Goal: Task Accomplishment & Management: Use online tool/utility

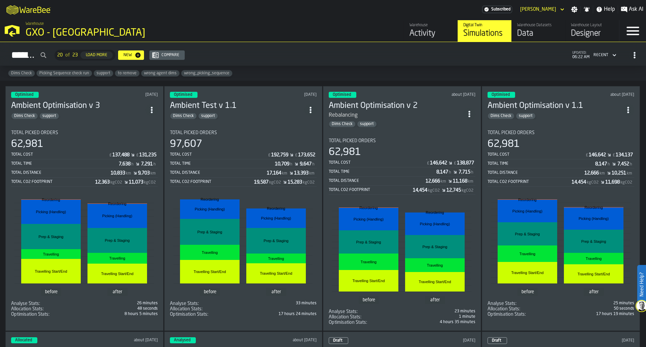
click at [409, 30] on link "Warehouse Activity" at bounding box center [431, 31] width 54 height 22
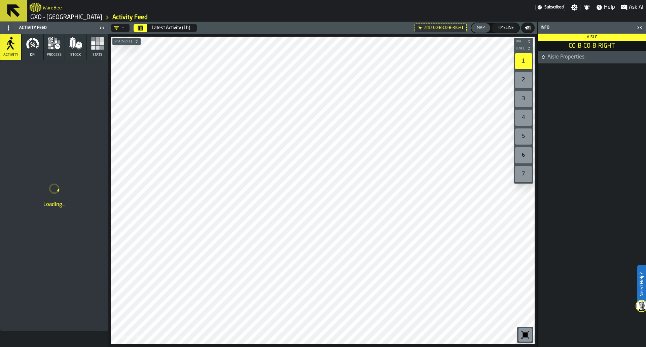
click at [643, 26] on icon "button-toggle-Close me" at bounding box center [640, 28] width 8 height 8
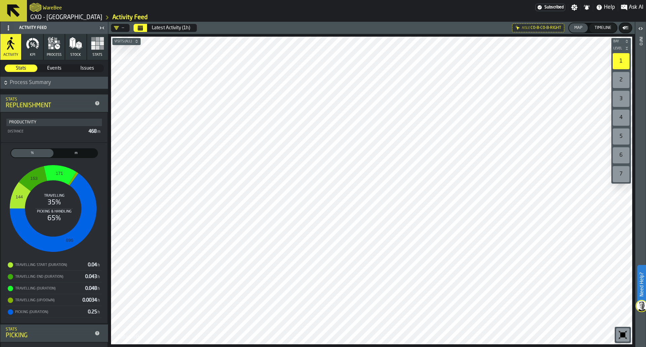
click at [34, 44] on icon "button" at bounding box center [32, 43] width 13 height 13
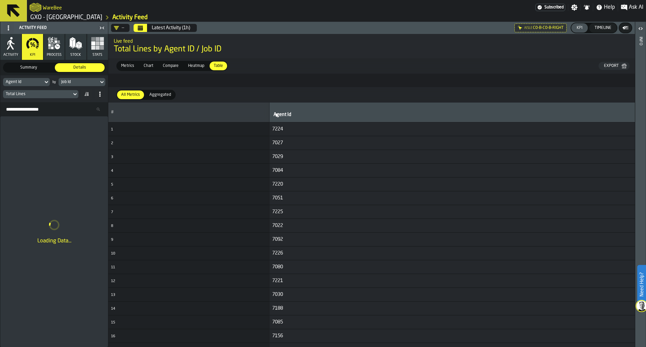
click at [124, 26] on div "—" at bounding box center [119, 27] width 10 height 5
click at [122, 53] on div "Ambient Picking" at bounding box center [143, 56] width 57 height 8
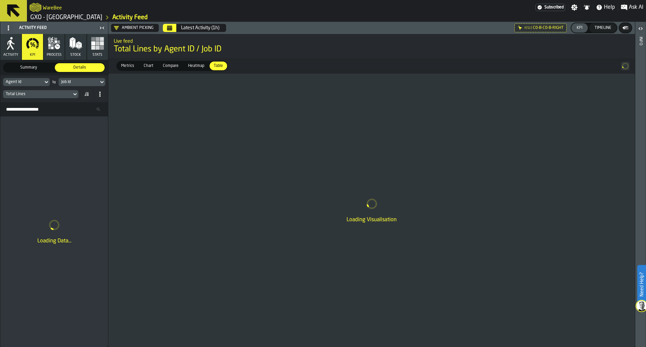
click at [520, 31] on div "Aisle C0-B-C0-B-RIGHT" at bounding box center [541, 28] width 52 height 9
click at [169, 32] on button "Calendar" at bounding box center [169, 28] width 13 height 8
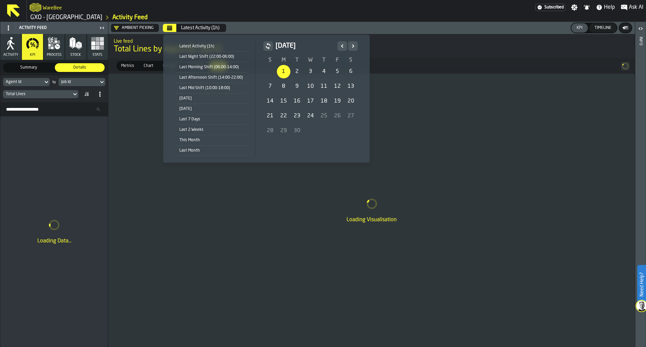
click at [283, 69] on div "1" at bounding box center [283, 71] width 13 height 13
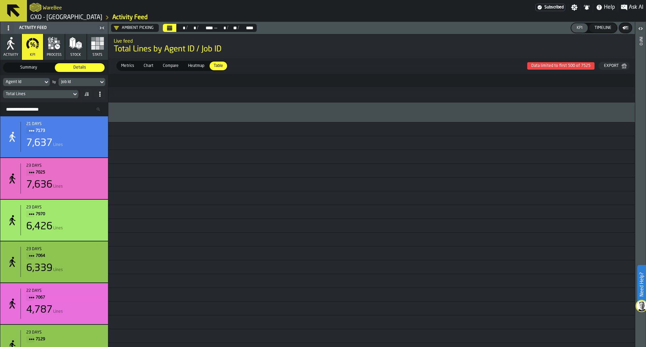
scroll to position [0, 2851]
drag, startPoint x: 328, startPoint y: 194, endPoint x: 277, endPoint y: 189, distance: 50.4
click at [277, 189] on td "7067" at bounding box center [122, 185] width 4474 height 14
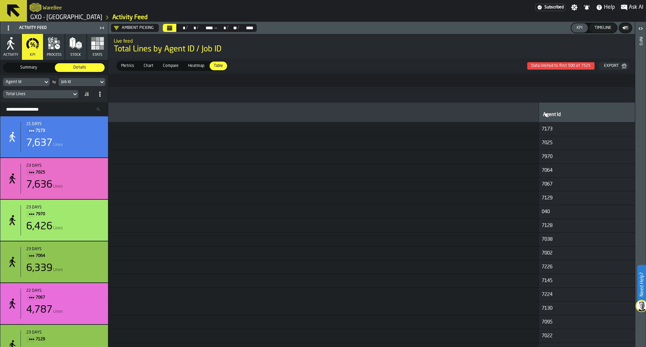
scroll to position [0, 0]
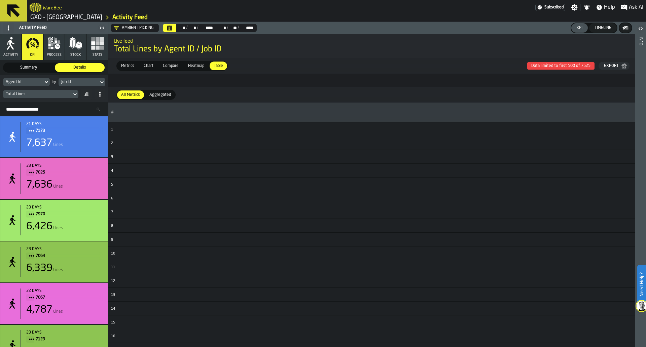
click at [152, 98] on span "Aggregated" at bounding box center [160, 95] width 27 height 6
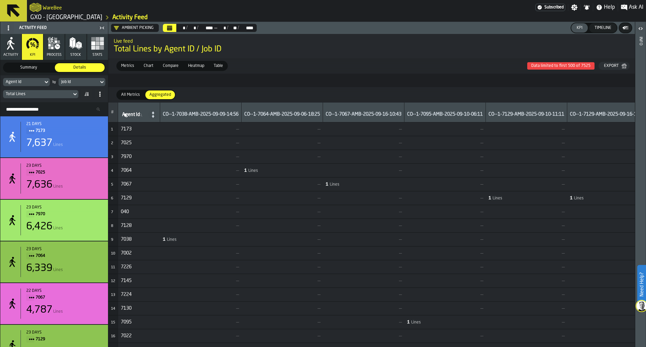
scroll to position [27, 0]
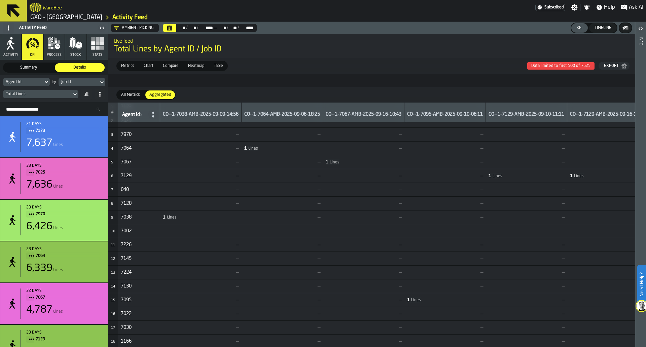
click at [131, 96] on span "All Metrics" at bounding box center [131, 95] width 24 height 6
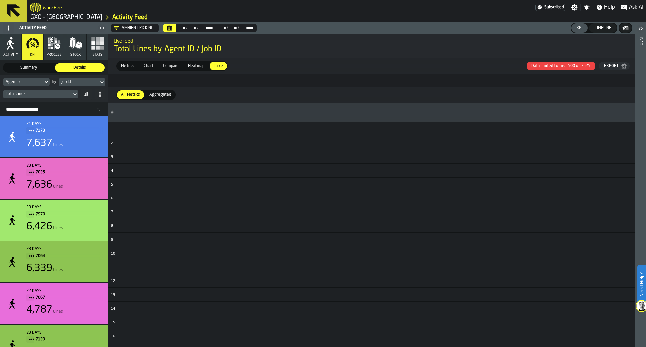
click at [87, 83] on div "Job Id" at bounding box center [78, 82] width 35 height 5
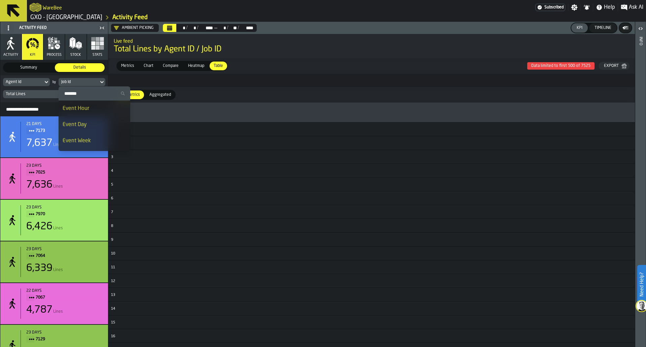
click at [86, 126] on div "Event Day" at bounding box center [95, 125] width 64 height 8
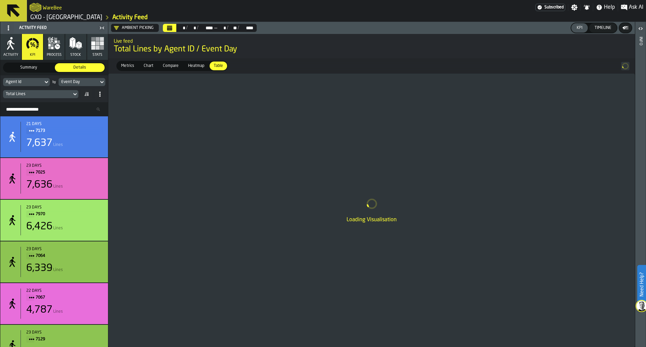
click at [67, 97] on div "Total Lines" at bounding box center [37, 94] width 69 height 7
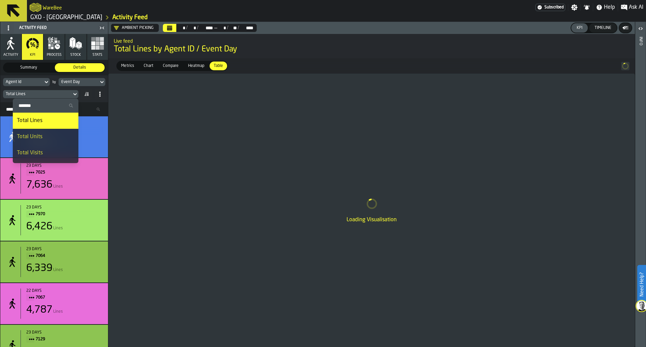
click at [59, 132] on li "Total Units" at bounding box center [46, 137] width 66 height 16
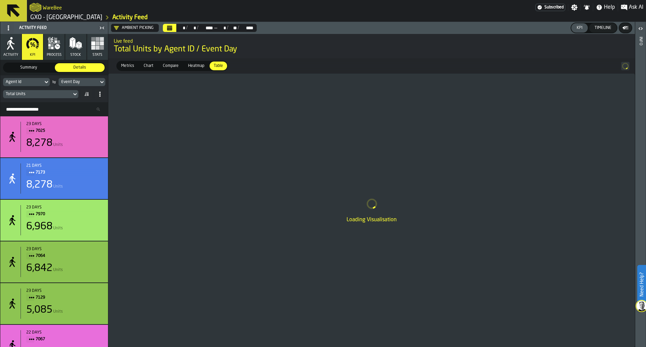
click at [45, 85] on icon at bounding box center [46, 82] width 7 height 8
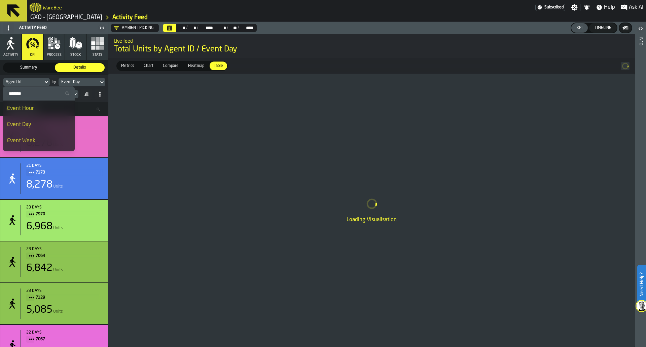
click at [72, 85] on div "Event Day" at bounding box center [79, 81] width 40 height 7
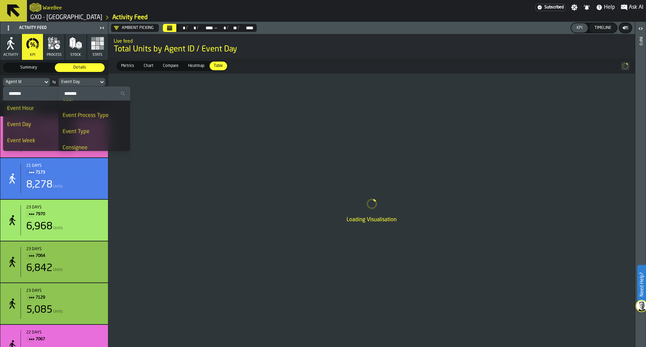
scroll to position [0, 0]
click at [119, 78] on div "Loading Visualisation" at bounding box center [371, 211] width 527 height 274
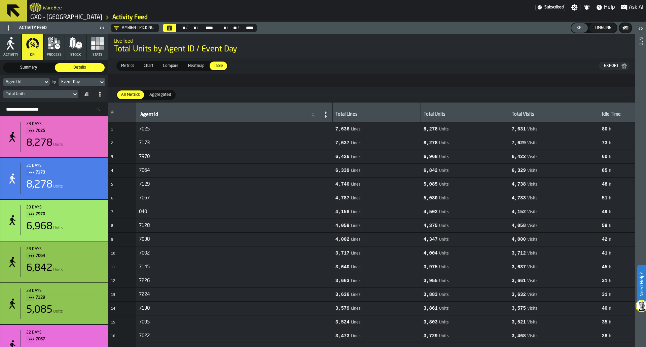
click at [169, 93] on span "Aggregated" at bounding box center [160, 95] width 27 height 6
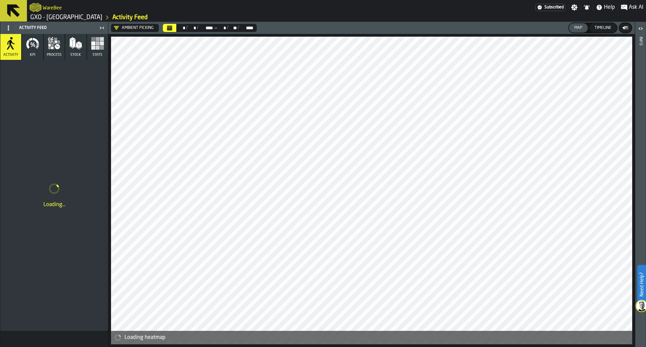
click at [32, 47] on icon "button" at bounding box center [32, 43] width 13 height 13
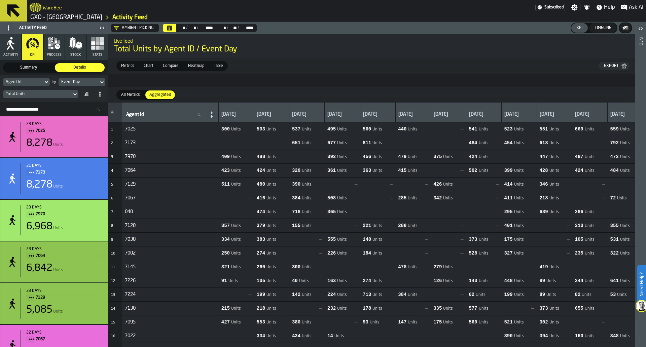
click at [143, 96] on div "All Metrics" at bounding box center [130, 95] width 27 height 9
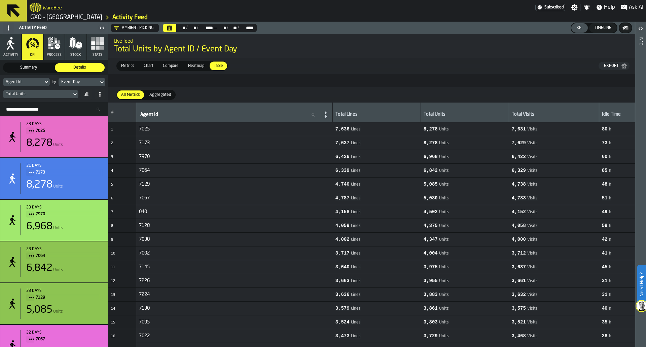
scroll to position [0, 362]
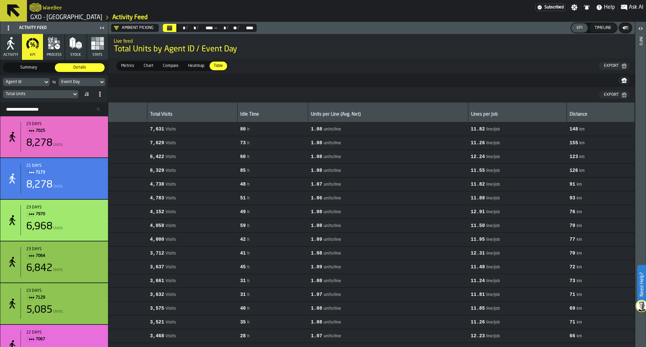
click at [622, 82] on icon "button-" at bounding box center [624, 80] width 5 height 5
click at [619, 93] on div "Export" at bounding box center [612, 95] width 20 height 5
click at [616, 68] on div "Export" at bounding box center [612, 66] width 20 height 5
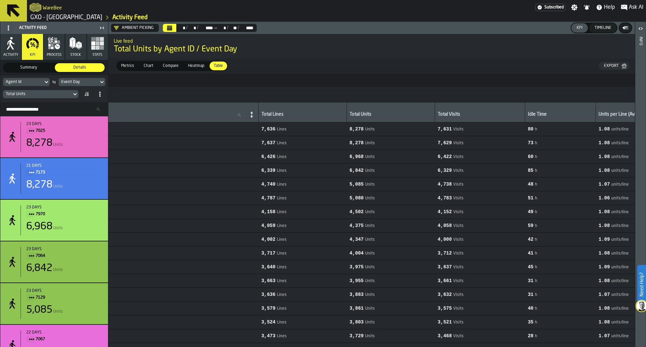
scroll to position [0, 0]
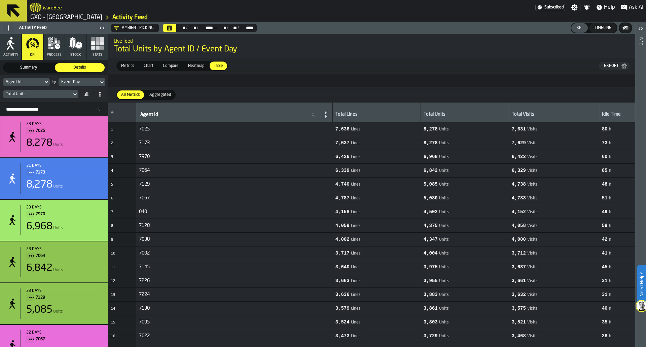
click at [156, 94] on span "Aggregated" at bounding box center [160, 95] width 27 height 6
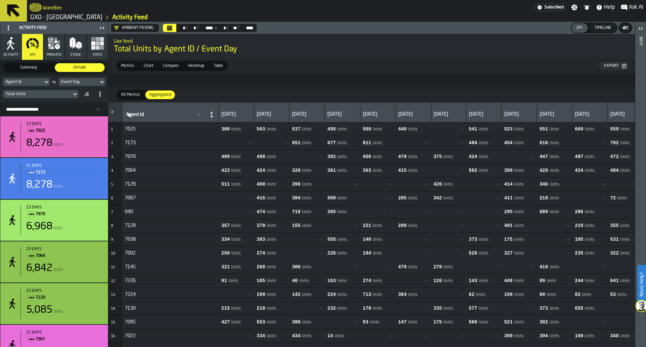
click at [129, 93] on span "All Metrics" at bounding box center [131, 95] width 24 height 6
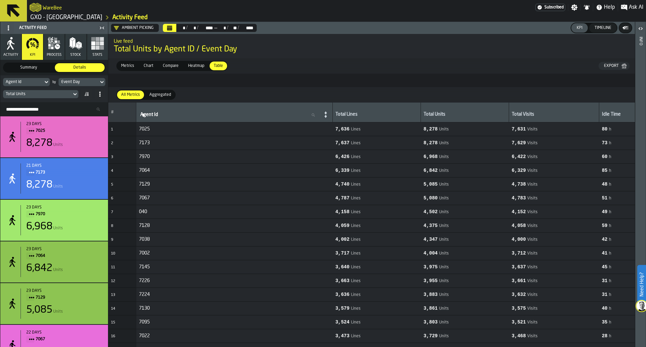
click at [161, 92] on span "Aggregated" at bounding box center [160, 95] width 27 height 6
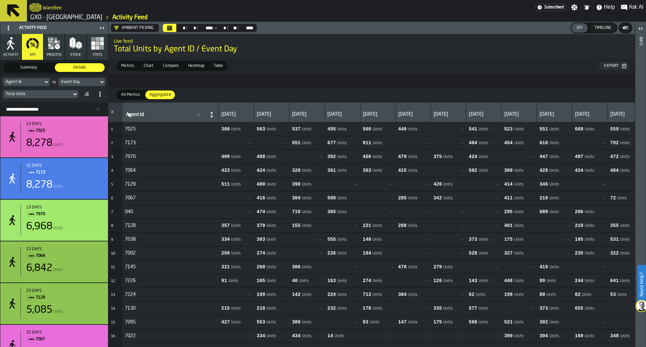
click at [126, 93] on span "All Metrics" at bounding box center [131, 95] width 24 height 6
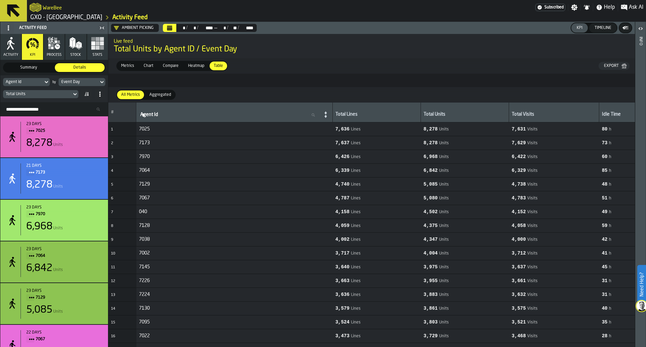
click at [151, 96] on span "Aggregated" at bounding box center [160, 95] width 27 height 6
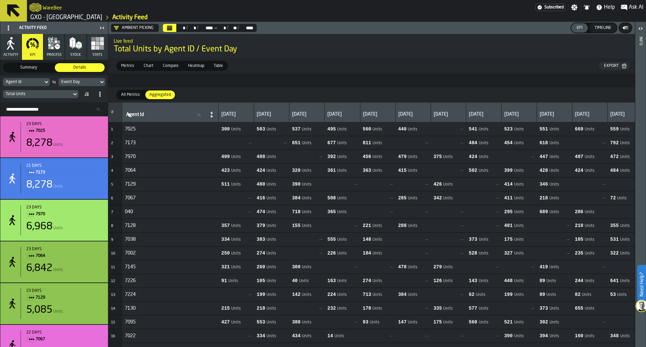
click at [137, 95] on span "All Metrics" at bounding box center [131, 95] width 24 height 6
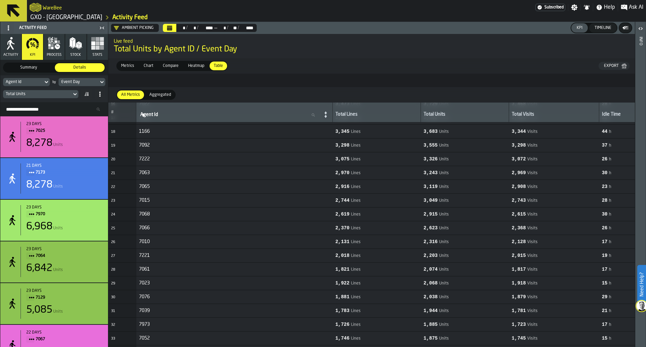
scroll to position [231, 0]
click at [164, 99] on div "Aggregated" at bounding box center [160, 95] width 30 height 9
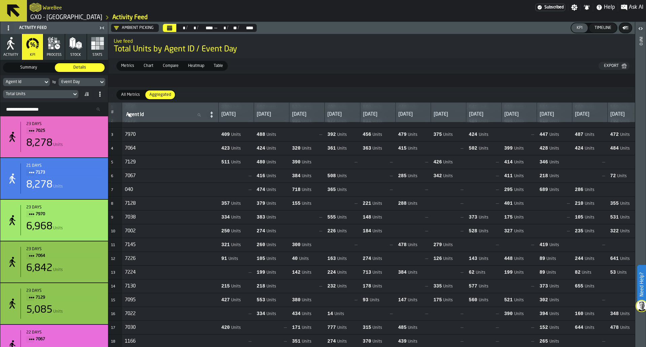
scroll to position [0, 0]
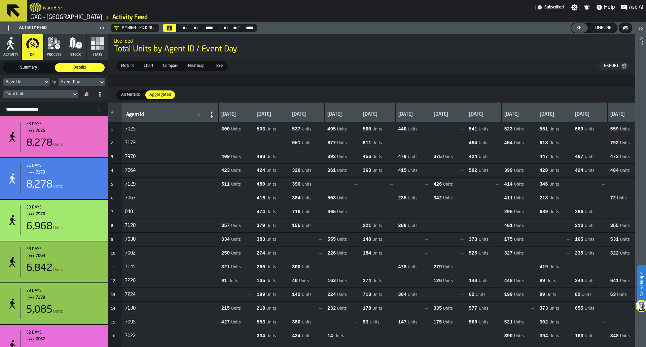
click at [128, 92] on span "All Metrics" at bounding box center [131, 95] width 24 height 6
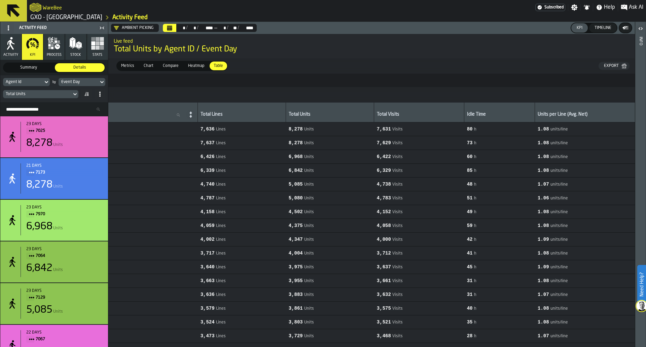
scroll to position [0, 136]
click at [97, 85] on div "Event Day" at bounding box center [79, 81] width 40 height 7
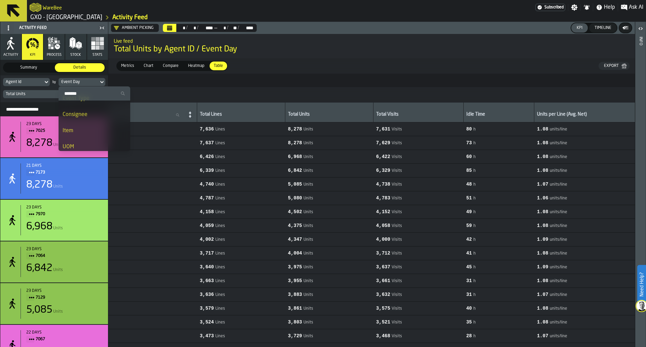
scroll to position [0, 0]
click at [160, 85] on nav at bounding box center [417, 80] width 889 height 13
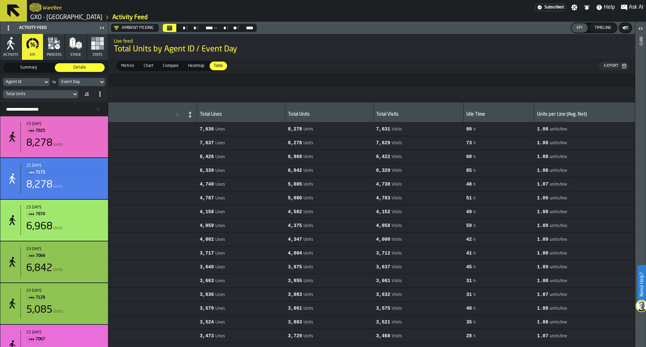
click at [65, 90] on div "Total Units" at bounding box center [40, 94] width 75 height 8
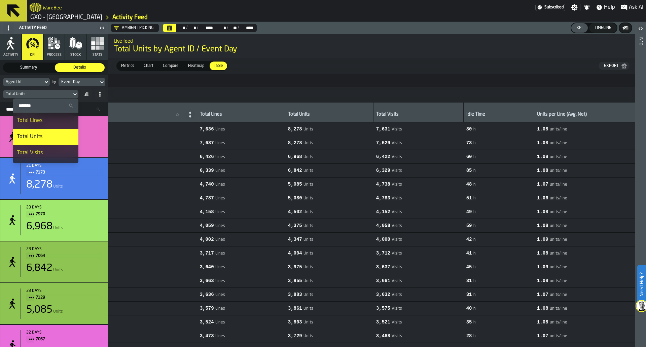
click at [54, 124] on div "Total Lines" at bounding box center [46, 121] width 58 height 8
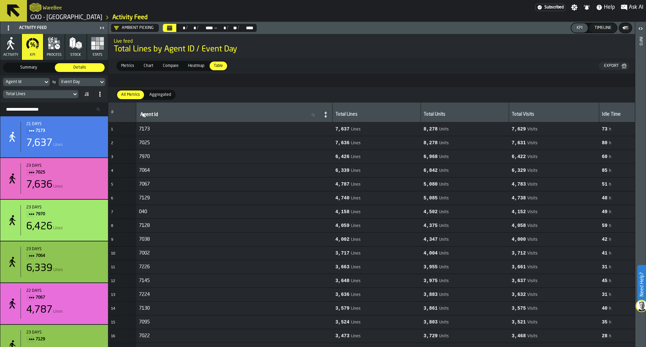
click at [154, 96] on span "Aggregated" at bounding box center [160, 95] width 27 height 6
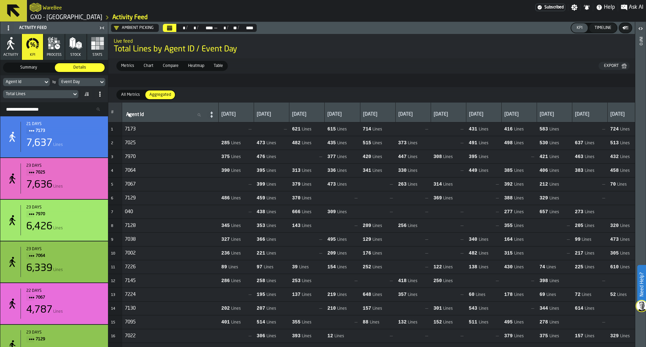
click at [44, 93] on div "Total Lines" at bounding box center [37, 94] width 63 height 5
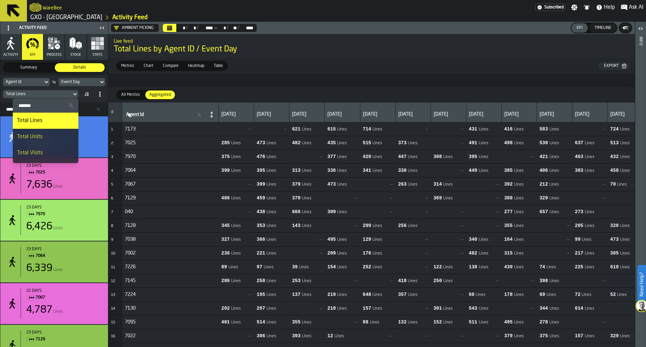
click at [42, 153] on div "Total Visits" at bounding box center [46, 153] width 58 height 8
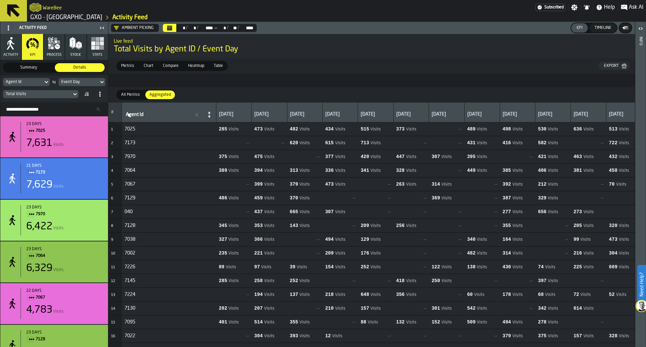
drag, startPoint x: 42, startPoint y: 153, endPoint x: 58, endPoint y: 93, distance: 62.2
click at [58, 93] on section "Summary Summary Details Details Agent Id by Event Day Total Visits Search Resou…" at bounding box center [54, 204] width 108 height 288
click at [74, 96] on icon at bounding box center [75, 94] width 7 height 8
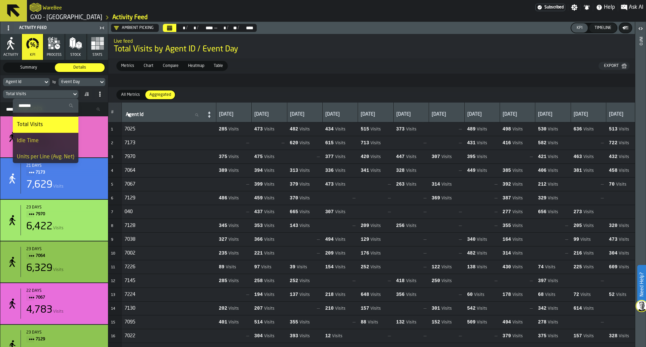
scroll to position [29, 0]
click at [63, 143] on div "Idle Time" at bounding box center [46, 141] width 58 height 8
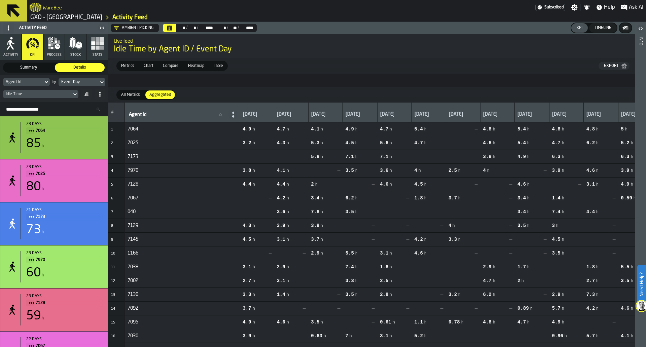
click at [56, 87] on div "Agent Id by Event Day Idle Time" at bounding box center [54, 88] width 108 height 27
click at [56, 93] on div "Idle Time" at bounding box center [37, 94] width 63 height 5
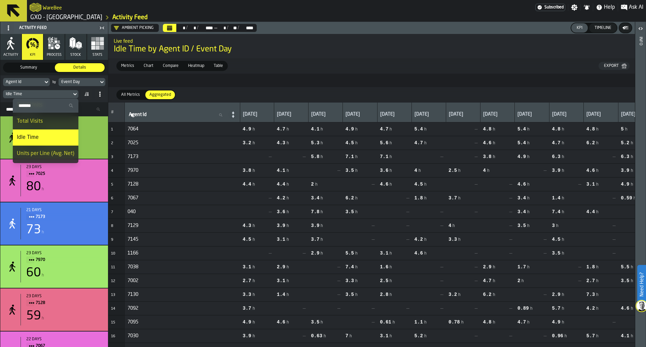
scroll to position [39, 0]
click at [50, 140] on li "Units per Line (Avg. Net)" at bounding box center [46, 146] width 66 height 16
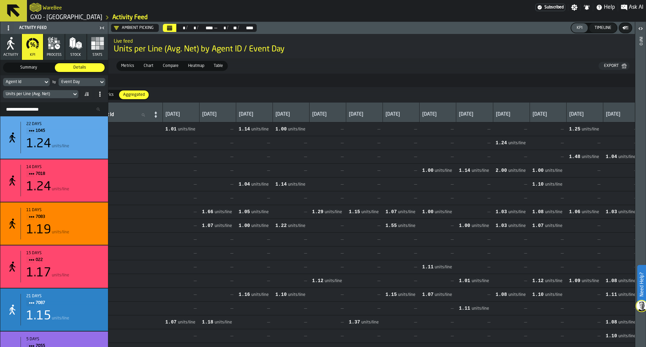
scroll to position [0, 0]
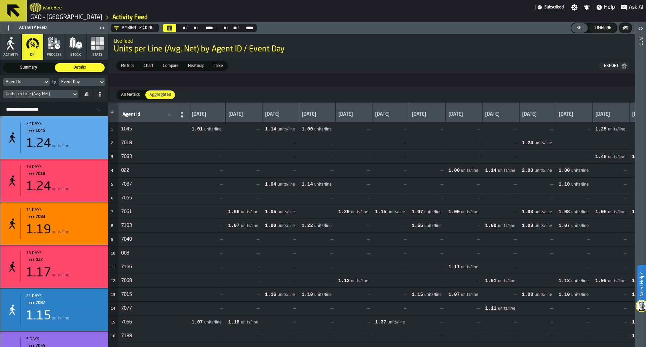
click at [607, 69] on div "Export" at bounding box center [615, 65] width 26 height 5
click at [70, 89] on div "Units per Line (Avg. Net)" at bounding box center [54, 94] width 102 height 11
click at [69, 95] on div "Units per Line (Avg. Net)" at bounding box center [37, 94] width 63 height 5
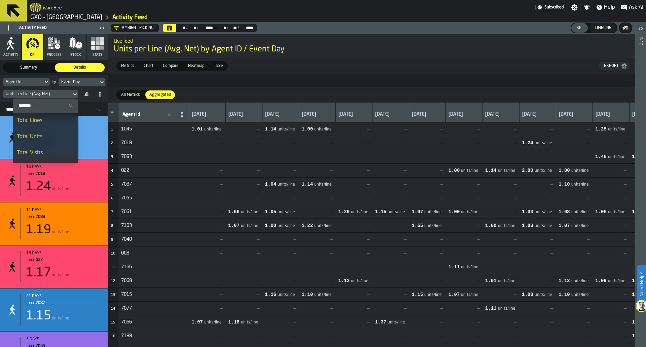
click at [64, 122] on div "Total Lines" at bounding box center [46, 121] width 58 height 8
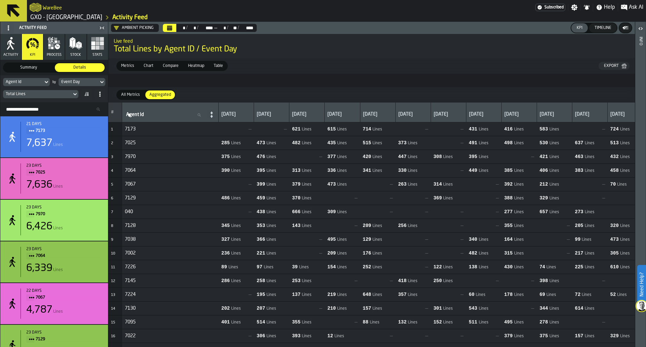
click at [615, 66] on div "Export" at bounding box center [612, 66] width 20 height 5
click at [69, 92] on div "Total Lines" at bounding box center [37, 94] width 63 height 5
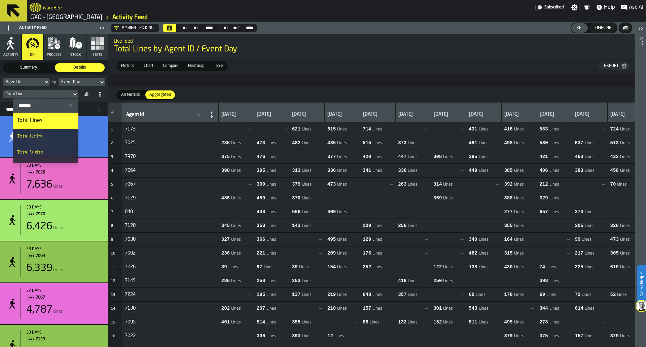
click at [47, 148] on li "Total Visits" at bounding box center [46, 153] width 66 height 16
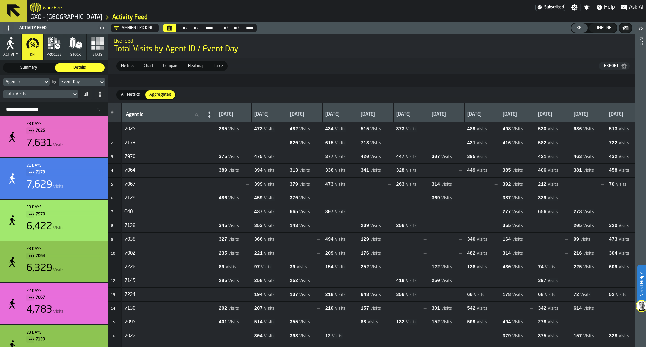
click at [609, 71] on div "Metrics Metrics Chart Chart Compare Compare Heatmap Heatmap Table Table Export" at bounding box center [371, 65] width 527 height 15
click at [611, 69] on button "Export" at bounding box center [614, 66] width 31 height 8
click at [75, 90] on div "Total Visits" at bounding box center [54, 94] width 102 height 11
click at [72, 93] on icon at bounding box center [75, 94] width 7 height 8
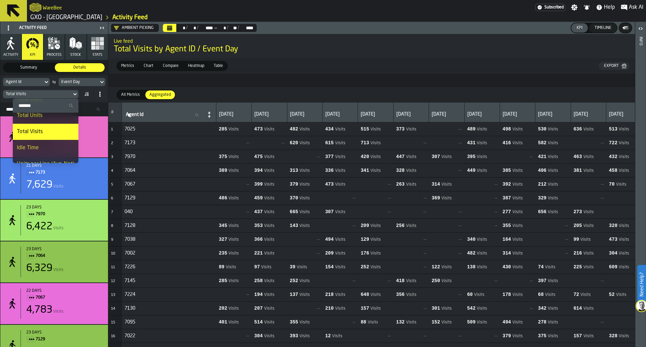
scroll to position [36, 0]
click at [59, 131] on div "Idle Time" at bounding box center [46, 134] width 58 height 8
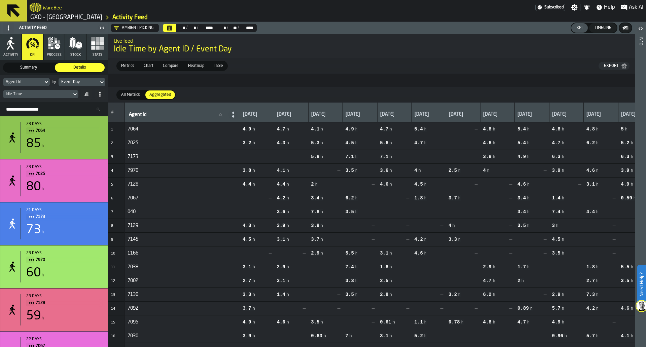
click at [604, 68] on div "Export" at bounding box center [612, 66] width 20 height 5
click at [43, 94] on div "Idle Time" at bounding box center [37, 94] width 63 height 5
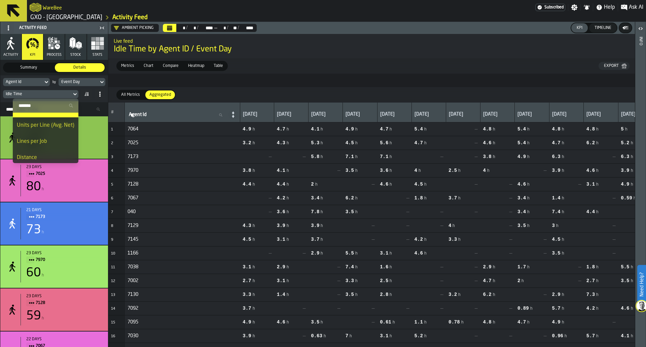
scroll to position [63, 0]
click at [41, 144] on li "Lines per Job" at bounding box center [46, 139] width 66 height 16
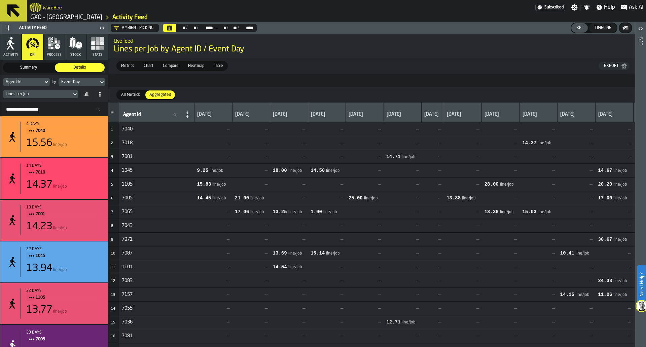
click at [611, 66] on div "Export" at bounding box center [612, 66] width 20 height 5
click at [69, 97] on div "Lines per Job" at bounding box center [37, 94] width 69 height 7
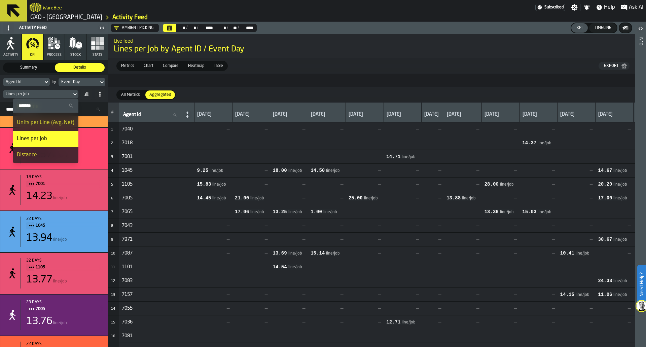
click at [52, 156] on div "Distance" at bounding box center [46, 155] width 58 height 8
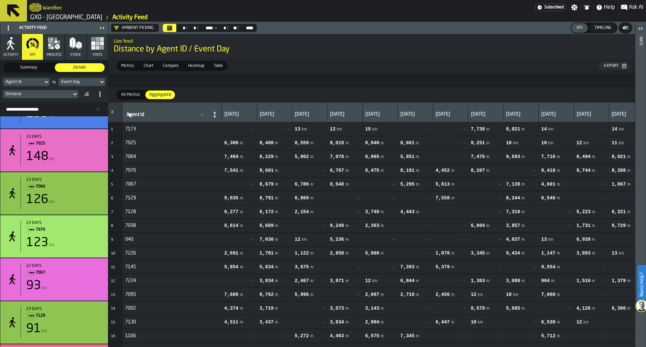
click at [618, 60] on div "Metrics Metrics Chart Chart Compare Compare Heatmap Heatmap Table Table Export" at bounding box center [371, 65] width 527 height 15
click at [617, 65] on div "Export" at bounding box center [612, 66] width 20 height 5
click at [56, 90] on div "Distance" at bounding box center [54, 94] width 102 height 11
click at [55, 94] on div "Distance" at bounding box center [37, 94] width 63 height 5
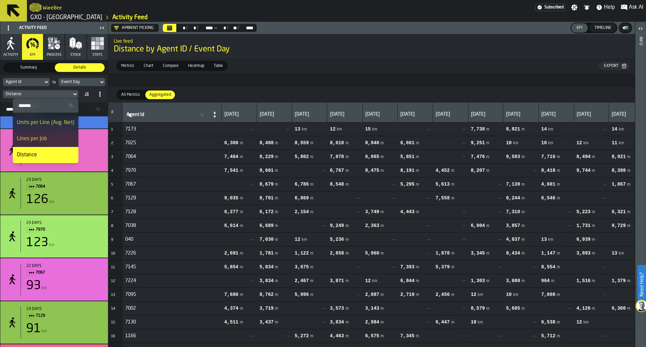
scroll to position [0, 0]
click at [41, 137] on div "Total Units" at bounding box center [46, 137] width 58 height 8
